Goal: Information Seeking & Learning: Find specific fact

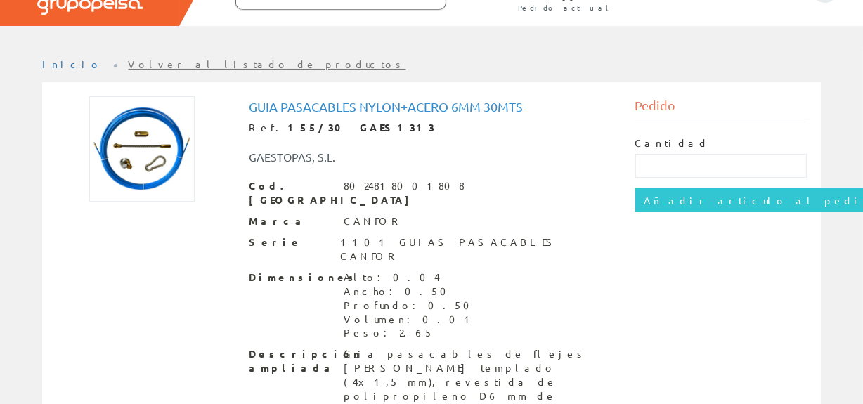
scroll to position [89, 0]
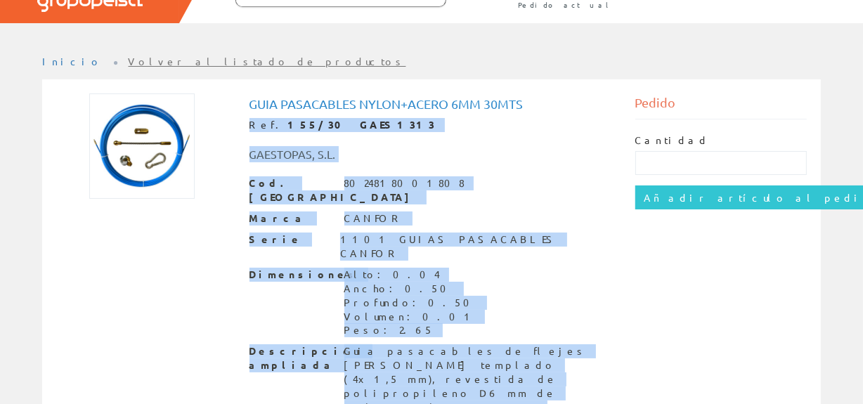
drag, startPoint x: 249, startPoint y: 129, endPoint x: 427, endPoint y: 358, distance: 290.5
click at [427, 358] on div "Guia Pasacables Nylon+acero 6mm 30mts Ref. 155/30 GAES1313 GAESTOPAS, S.L. Cod.…" at bounding box center [432, 271] width 386 height 356
copy div "Ref. 155/30 GAES1313 GAESTOPAS, S.L. Cod. Barras 8024818001808 Marca CANFOR Ser…"
drag, startPoint x: 365, startPoint y: 137, endPoint x: 205, endPoint y: 134, distance: 160.2
click at [364, 137] on div "GAESTOPAS, S.L." at bounding box center [432, 147] width 386 height 30
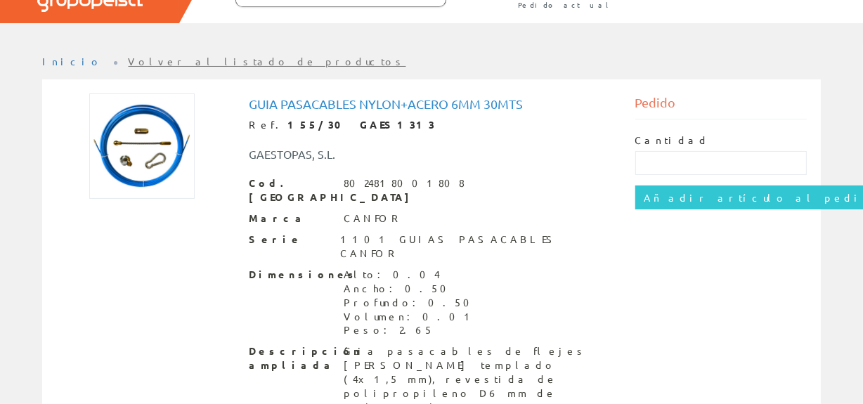
click at [260, 106] on h1 "Guia Pasacables Nylon+acero 6mm 30mts" at bounding box center [431, 104] width 365 height 14
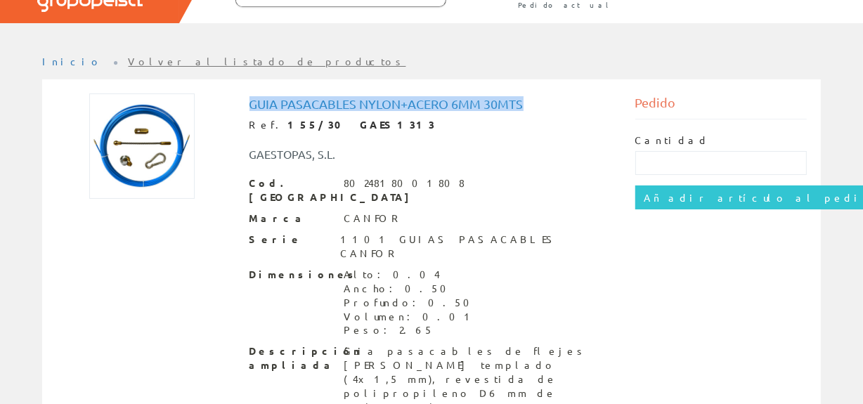
drag, startPoint x: 249, startPoint y: 105, endPoint x: 526, endPoint y: 91, distance: 277.9
click at [525, 91] on div "Guia Pasacables Nylon+acero 6mm 30mts Ref. 155/30 GAES1313 GAESTOPAS, S.L. Cod.…" at bounding box center [431, 269] width 750 height 362
copy h1 "Guia Pasacables Nylon+acero 6mm 30mts"
